Goal: Information Seeking & Learning: Learn about a topic

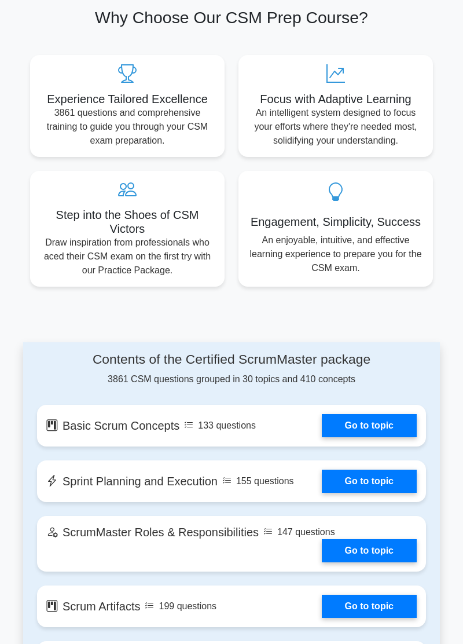
scroll to position [547, 0]
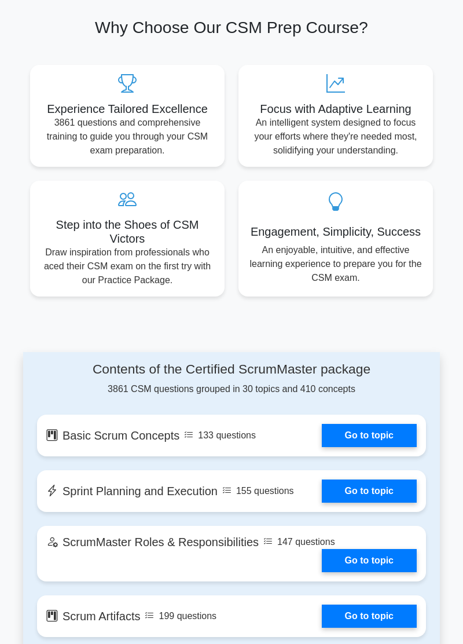
click at [376, 432] on link "Go to topic" at bounding box center [369, 435] width 95 height 23
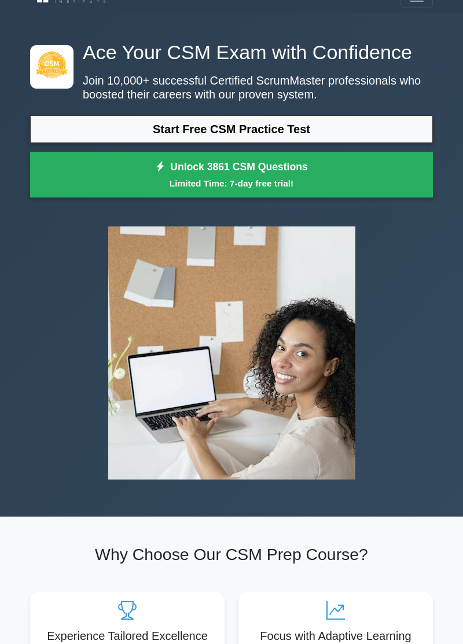
scroll to position [0, 0]
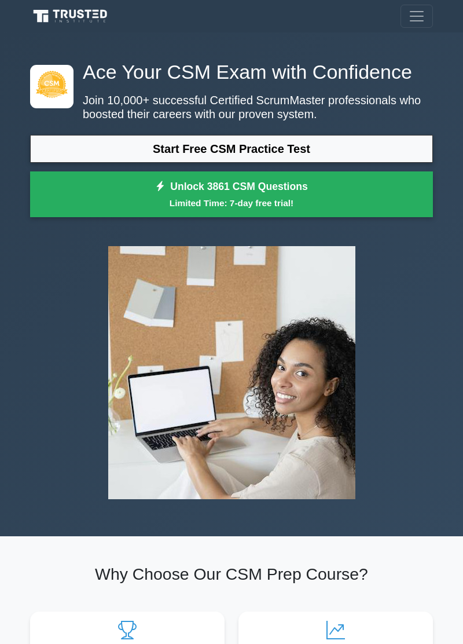
click at [315, 189] on link "Unlock 3861 CSM Questions Limited Time: 7-day free trial!" at bounding box center [231, 194] width 403 height 46
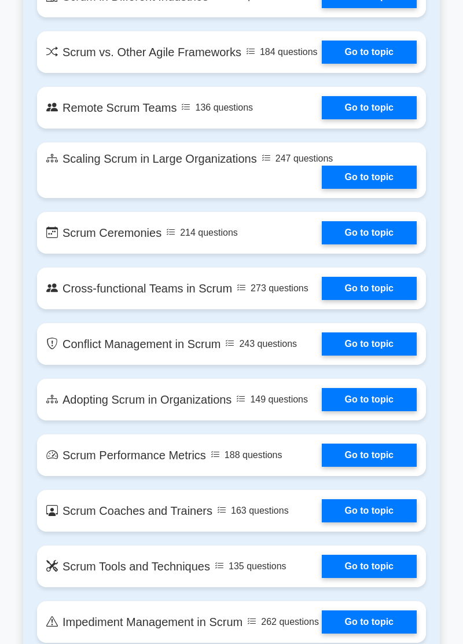
scroll to position [1629, 0]
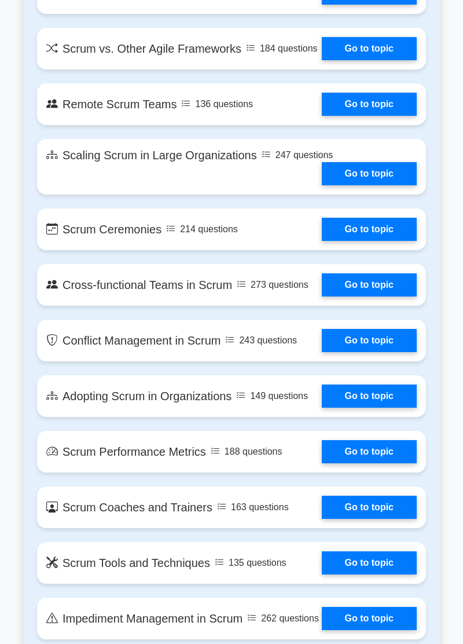
click at [322, 458] on link "Go to topic" at bounding box center [369, 451] width 95 height 23
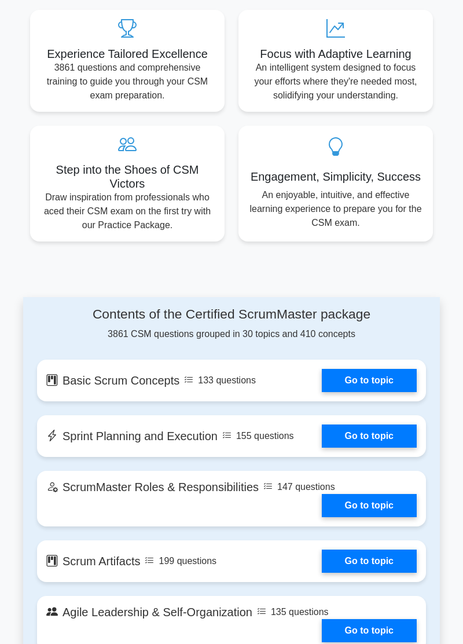
scroll to position [606, 0]
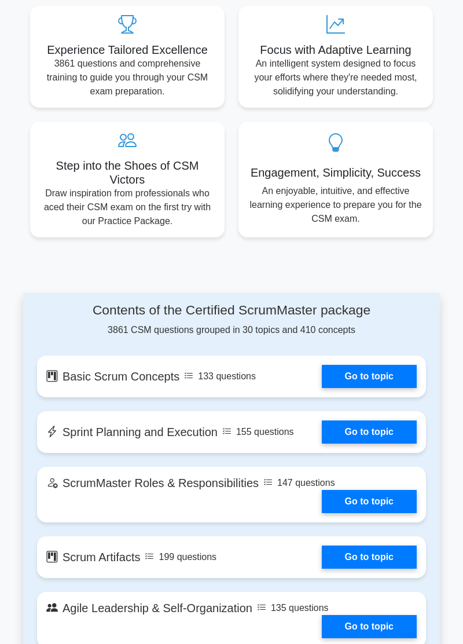
click at [322, 428] on link "Go to topic" at bounding box center [369, 432] width 95 height 23
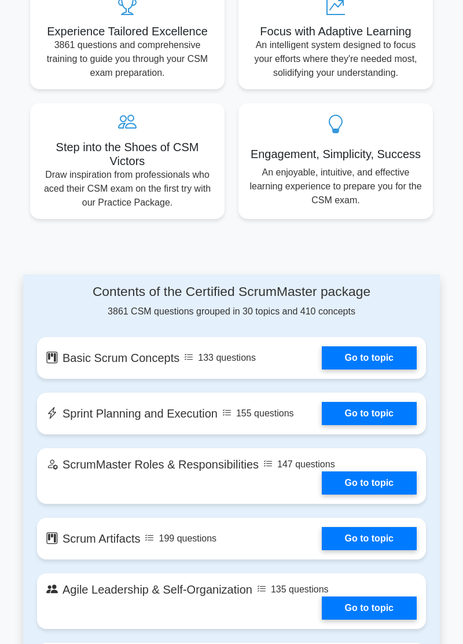
scroll to position [662, 0]
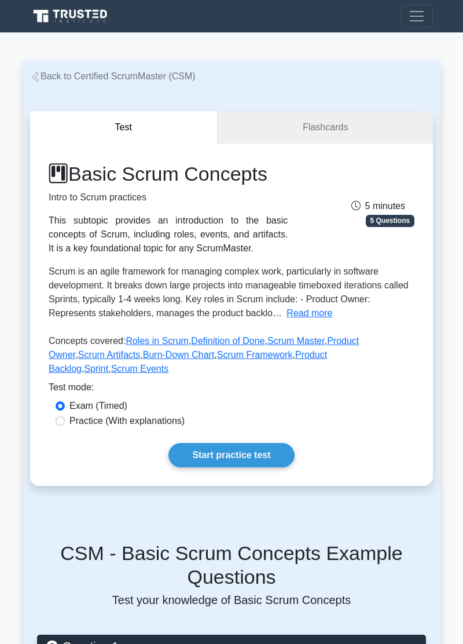
click at [255, 443] on link "Start practice test" at bounding box center [232, 455] width 126 height 24
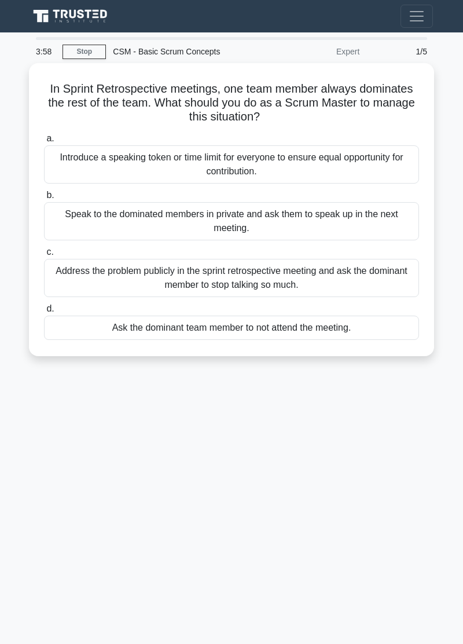
click at [323, 218] on div "Speak to the dominated members in private and ask them to speak up in the next …" at bounding box center [231, 221] width 375 height 38
click at [44, 199] on input "b. Speak to the dominated members in private and ask them to speak up in the ne…" at bounding box center [44, 196] width 0 height 8
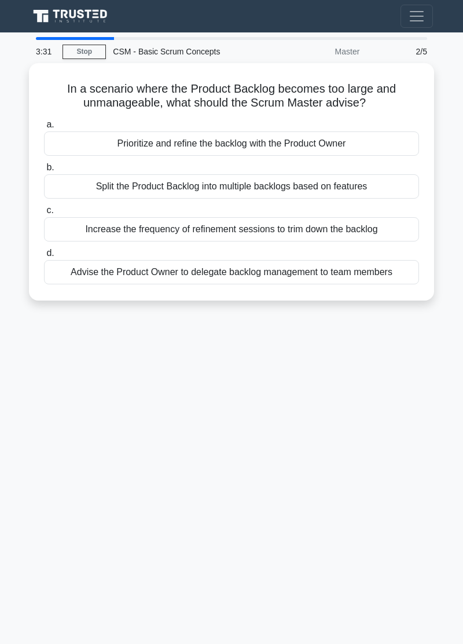
scroll to position [18, 0]
click at [320, 132] on div "Prioritize and refine the backlog with the Product Owner" at bounding box center [231, 144] width 375 height 24
click at [44, 121] on input "a. Prioritize and refine the backlog with the Product Owner" at bounding box center [44, 125] width 0 height 8
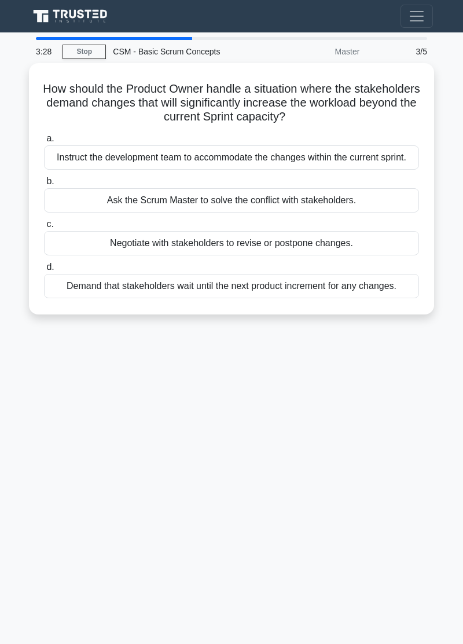
scroll to position [0, 0]
click at [311, 282] on div "Demand that stakeholders wait until the next product increment for any changes." at bounding box center [231, 286] width 375 height 24
click at [44, 271] on input "d. Demand that stakeholders wait until the next product increment for any chang…" at bounding box center [44, 268] width 0 height 8
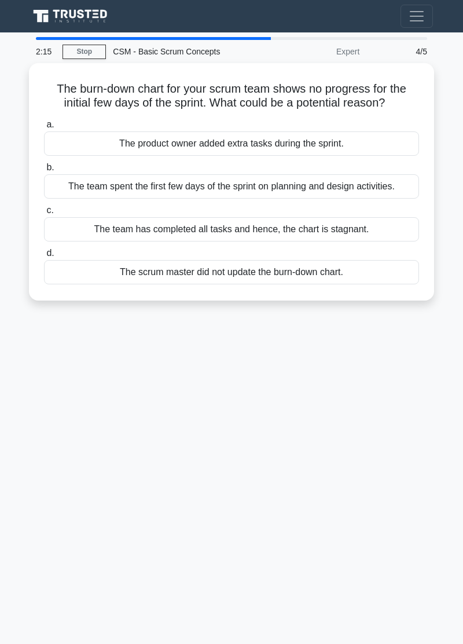
click at [356, 135] on div "The product owner added extra tasks during the sprint." at bounding box center [231, 144] width 375 height 24
click at [44, 129] on input "a. The product owner added extra tasks during the sprint." at bounding box center [44, 125] width 0 height 8
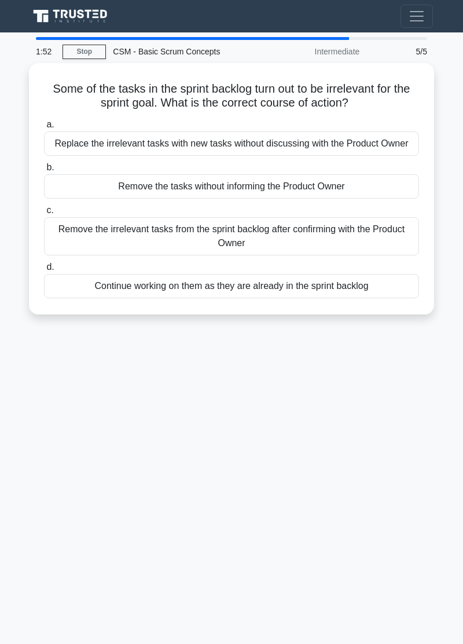
click at [339, 233] on div "Remove the irrelevant tasks from the sprint backlog after confirming with the P…" at bounding box center [231, 236] width 375 height 38
click at [44, 214] on input "c. Remove the irrelevant tasks from the sprint backlog after confirming with th…" at bounding box center [44, 211] width 0 height 8
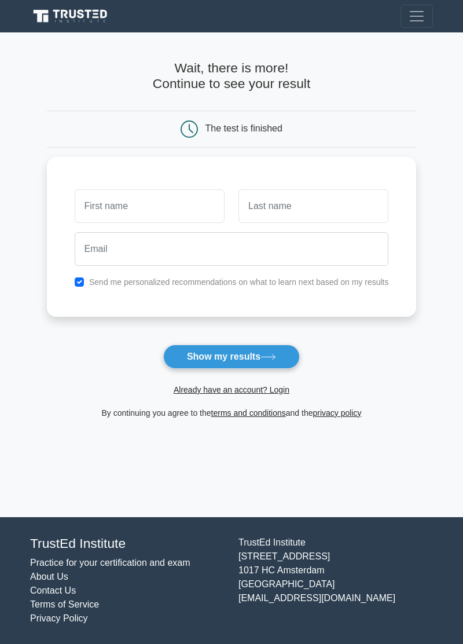
click at [151, 200] on input "text" at bounding box center [150, 206] width 150 height 34
type input "Karky"
click at [324, 209] on input "text" at bounding box center [314, 206] width 150 height 34
type input "Perumal"
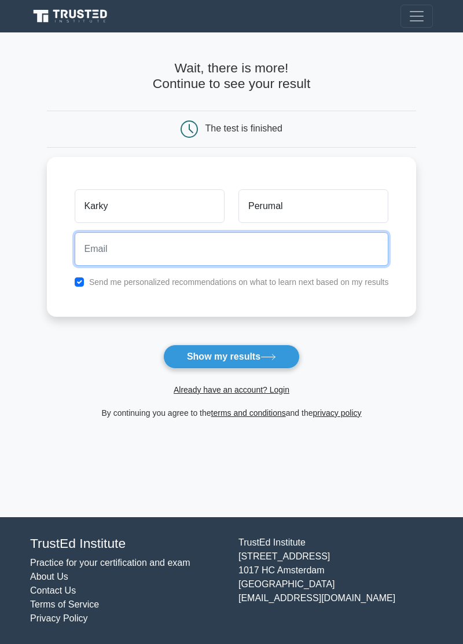
click at [282, 250] on input "email" at bounding box center [232, 249] width 315 height 34
type input "karky.techie@gmail.com"
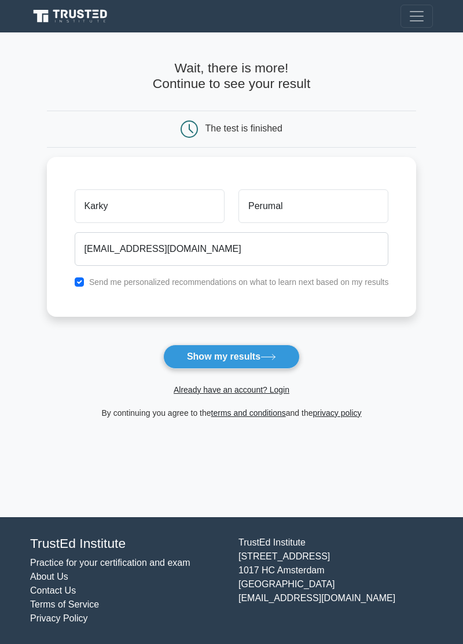
click at [253, 359] on button "Show my results" at bounding box center [231, 357] width 137 height 24
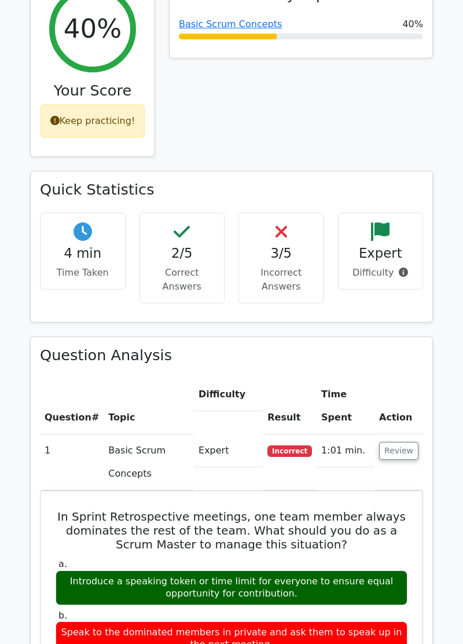
scroll to position [496, 0]
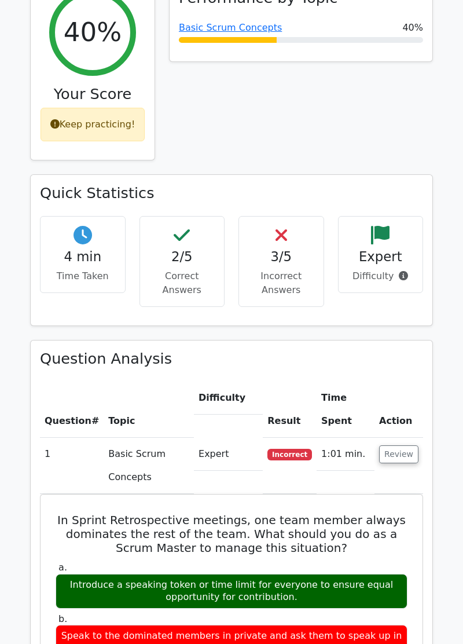
click at [265, 269] on p "Incorrect Answers" at bounding box center [282, 283] width 66 height 28
click at [362, 279] on div "Quick Statistics 4 min Time Taken 2/5 Correct Answers 3/5 Incorrect Answers Exp…" at bounding box center [231, 250] width 403 height 152
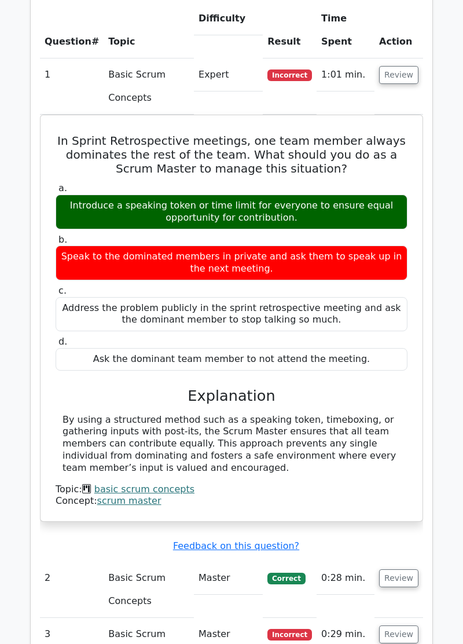
scroll to position [877, 0]
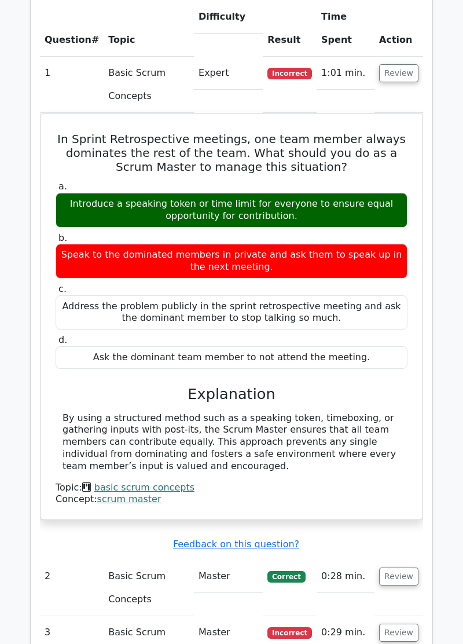
click at [213, 616] on td "Master" at bounding box center [228, 632] width 69 height 33
click at [400, 624] on button "Review" at bounding box center [398, 633] width 39 height 18
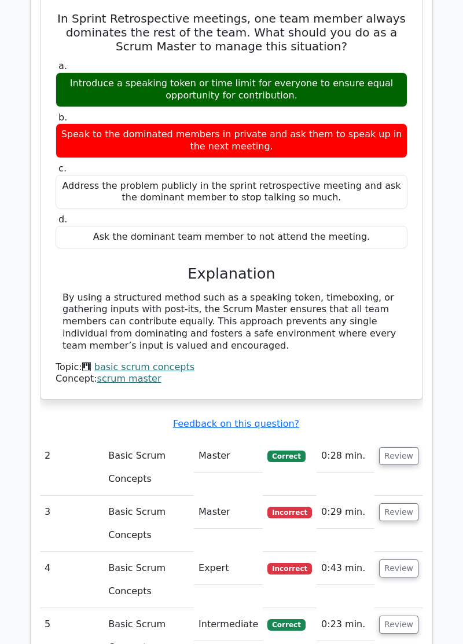
scroll to position [1013, 0]
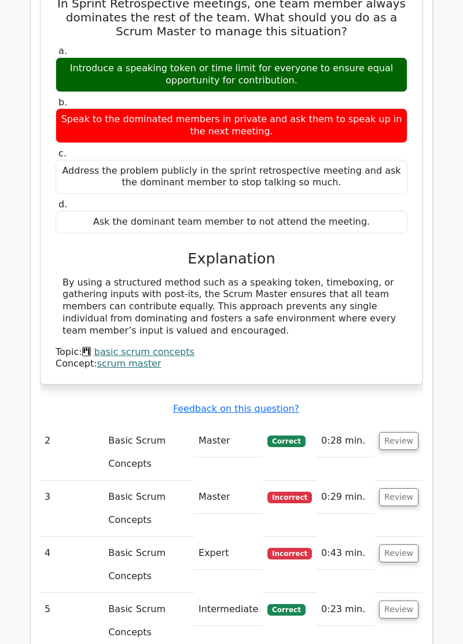
click at [394, 488] on button "Review" at bounding box center [398, 497] width 39 height 18
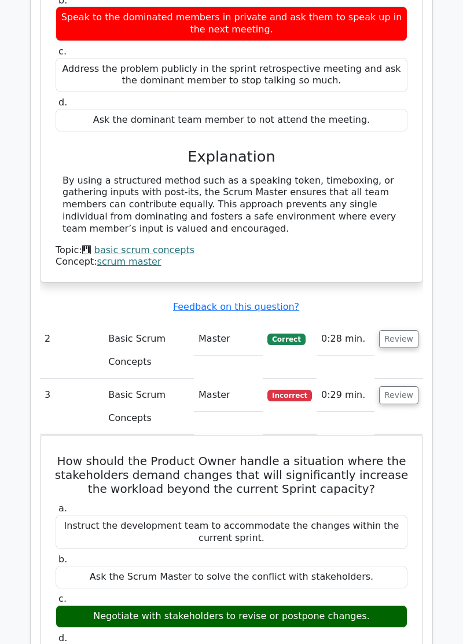
scroll to position [1129, 0]
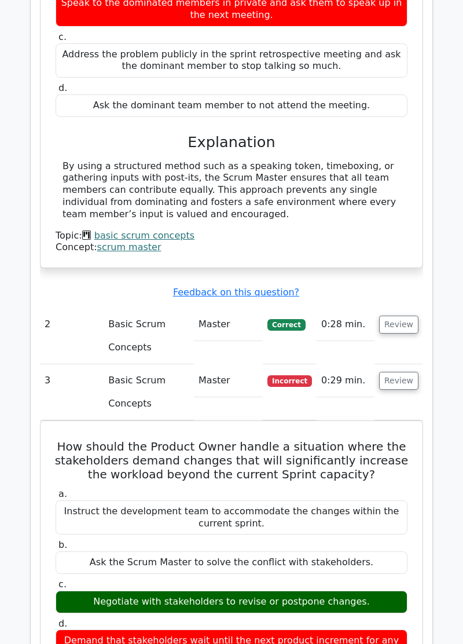
click at [397, 539] on label "b. Ask the Scrum Master to solve the conflict with stakeholders." at bounding box center [232, 556] width 352 height 35
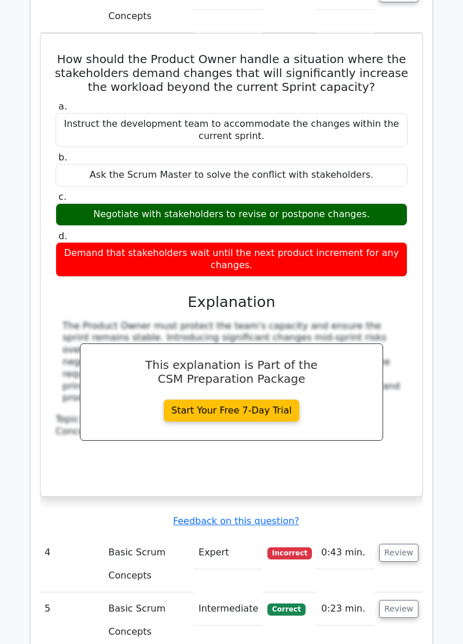
scroll to position [1517, 0]
click at [397, 544] on button "Review" at bounding box center [398, 553] width 39 height 18
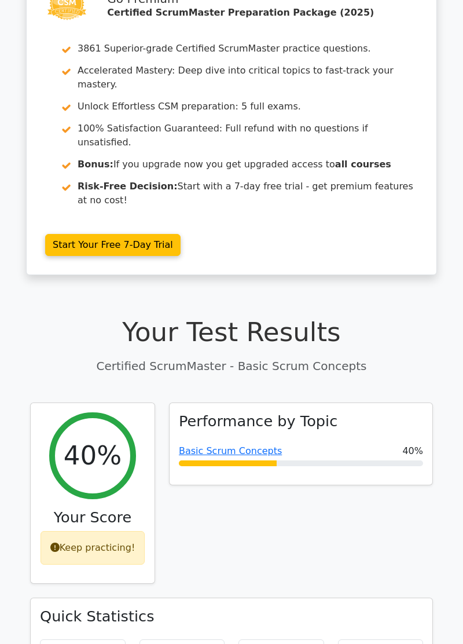
scroll to position [0, 0]
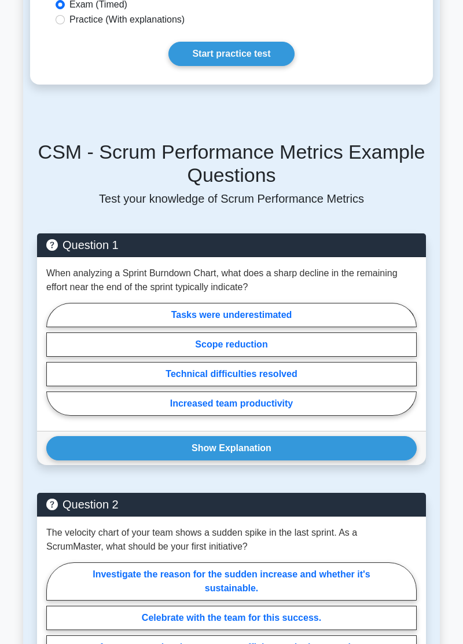
scroll to position [453, 0]
click at [321, 441] on button "Show Explanation" at bounding box center [231, 448] width 371 height 24
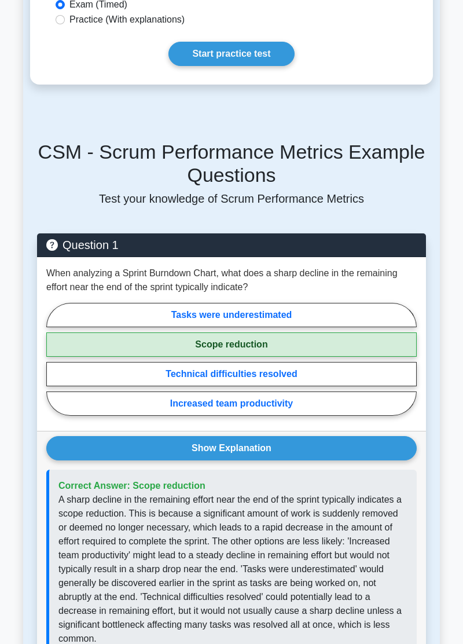
click at [305, 446] on button "Show Explanation" at bounding box center [231, 448] width 371 height 24
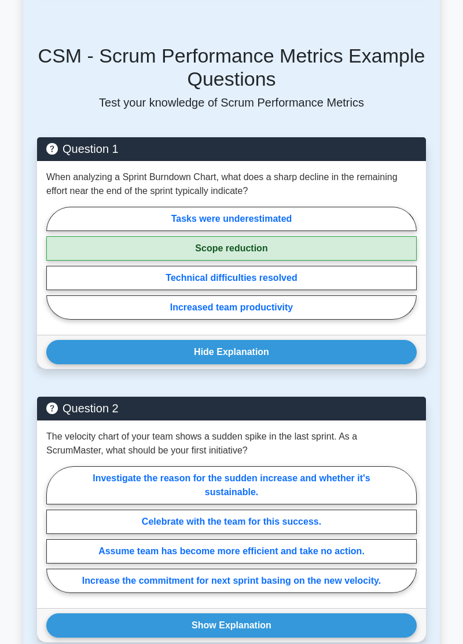
scroll to position [550, 0]
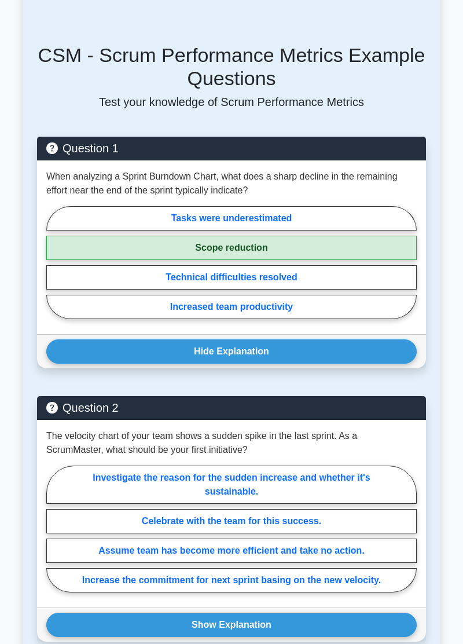
click at [312, 613] on button "Show Explanation" at bounding box center [231, 625] width 371 height 24
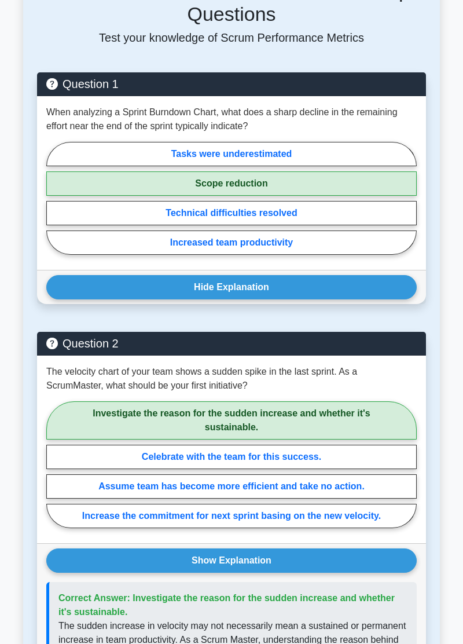
scroll to position [615, 0]
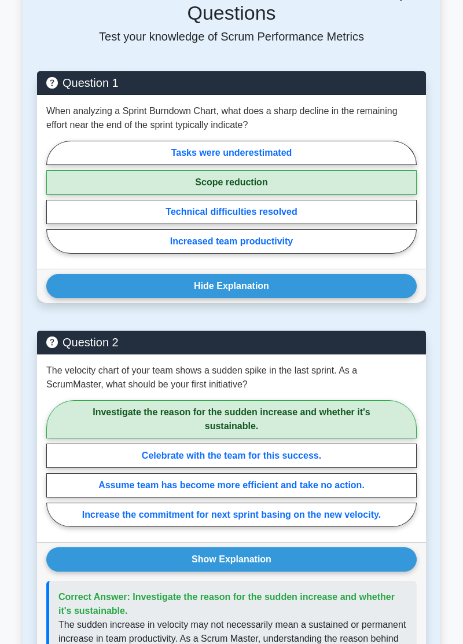
click at [313, 547] on button "Show Explanation" at bounding box center [231, 559] width 371 height 24
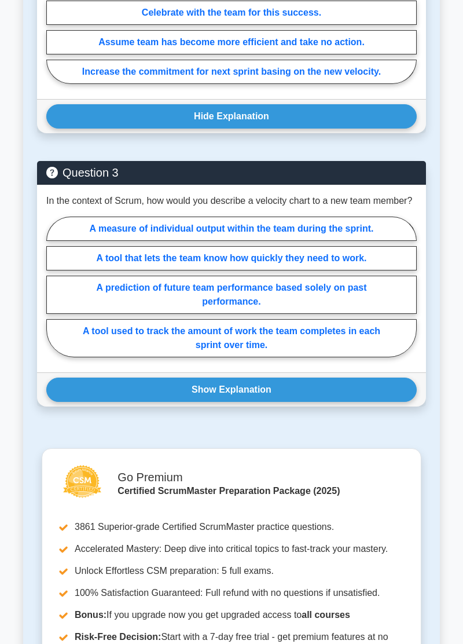
scroll to position [1061, 0]
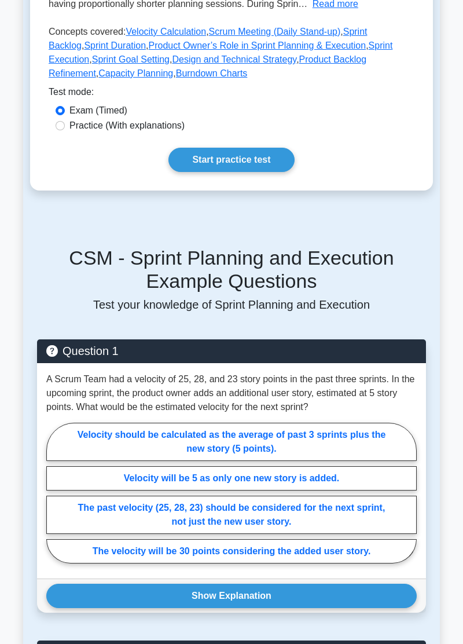
scroll to position [335, 0]
